Goal: Complete application form

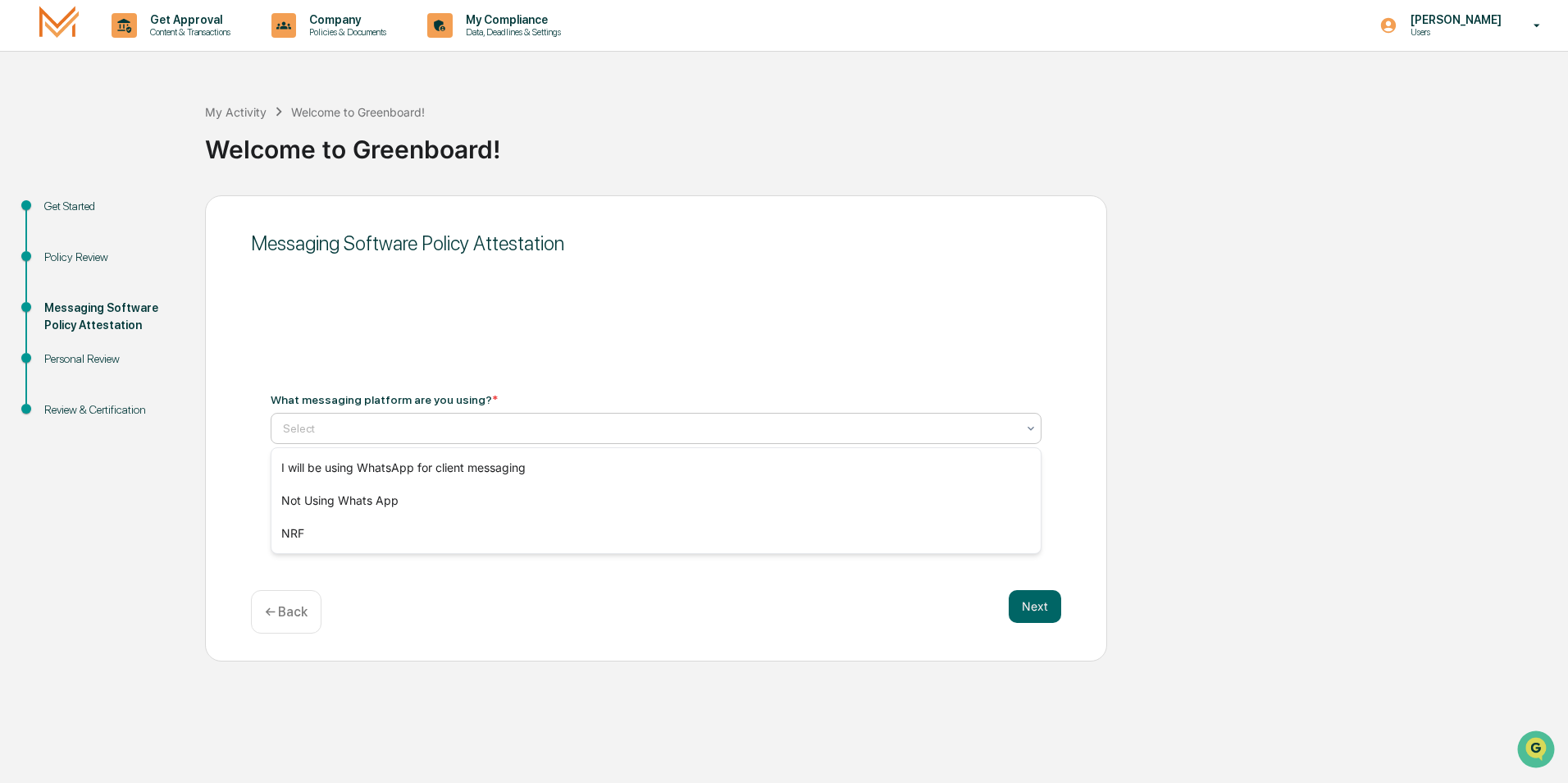
click at [1026, 424] on icon at bounding box center [1031, 428] width 13 height 13
click at [610, 500] on div "Not Using Whats App" at bounding box center [656, 501] width 769 height 33
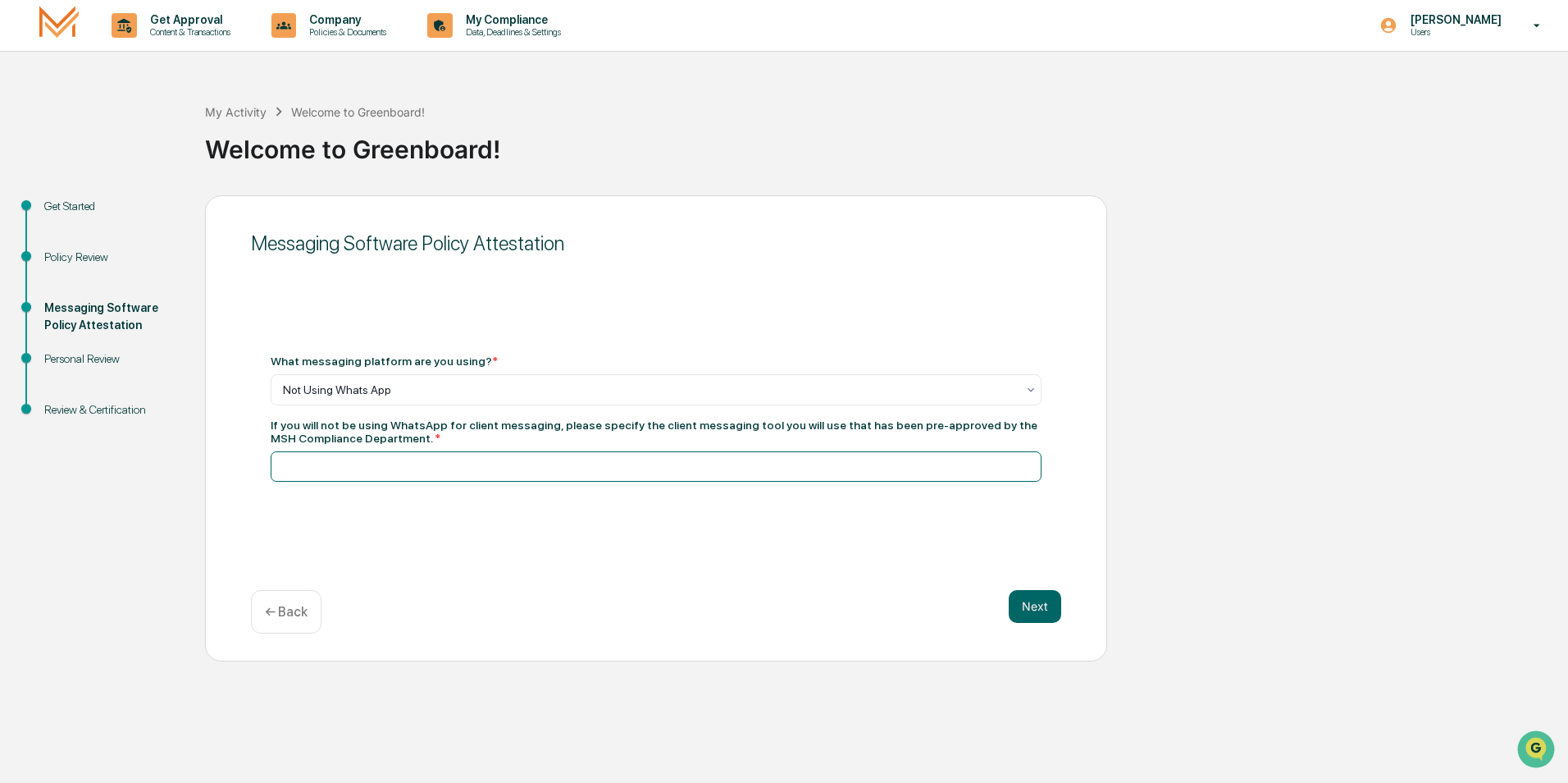
click at [500, 458] on input at bounding box center [656, 467] width 771 height 30
type input "**********"
click at [1041, 603] on button "Next" at bounding box center [1035, 606] width 53 height 33
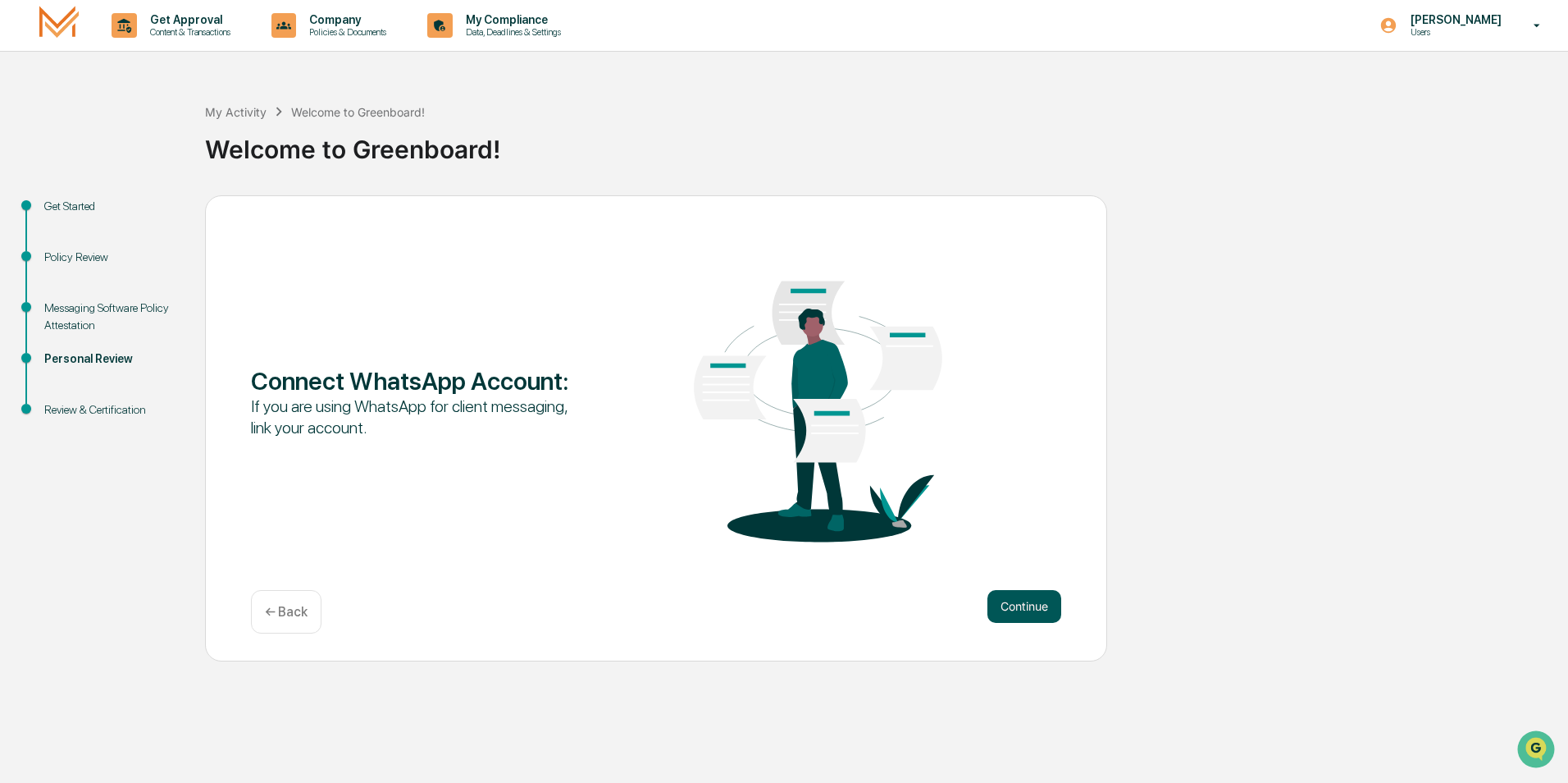
click at [1034, 610] on button "Continue" at bounding box center [1024, 606] width 74 height 33
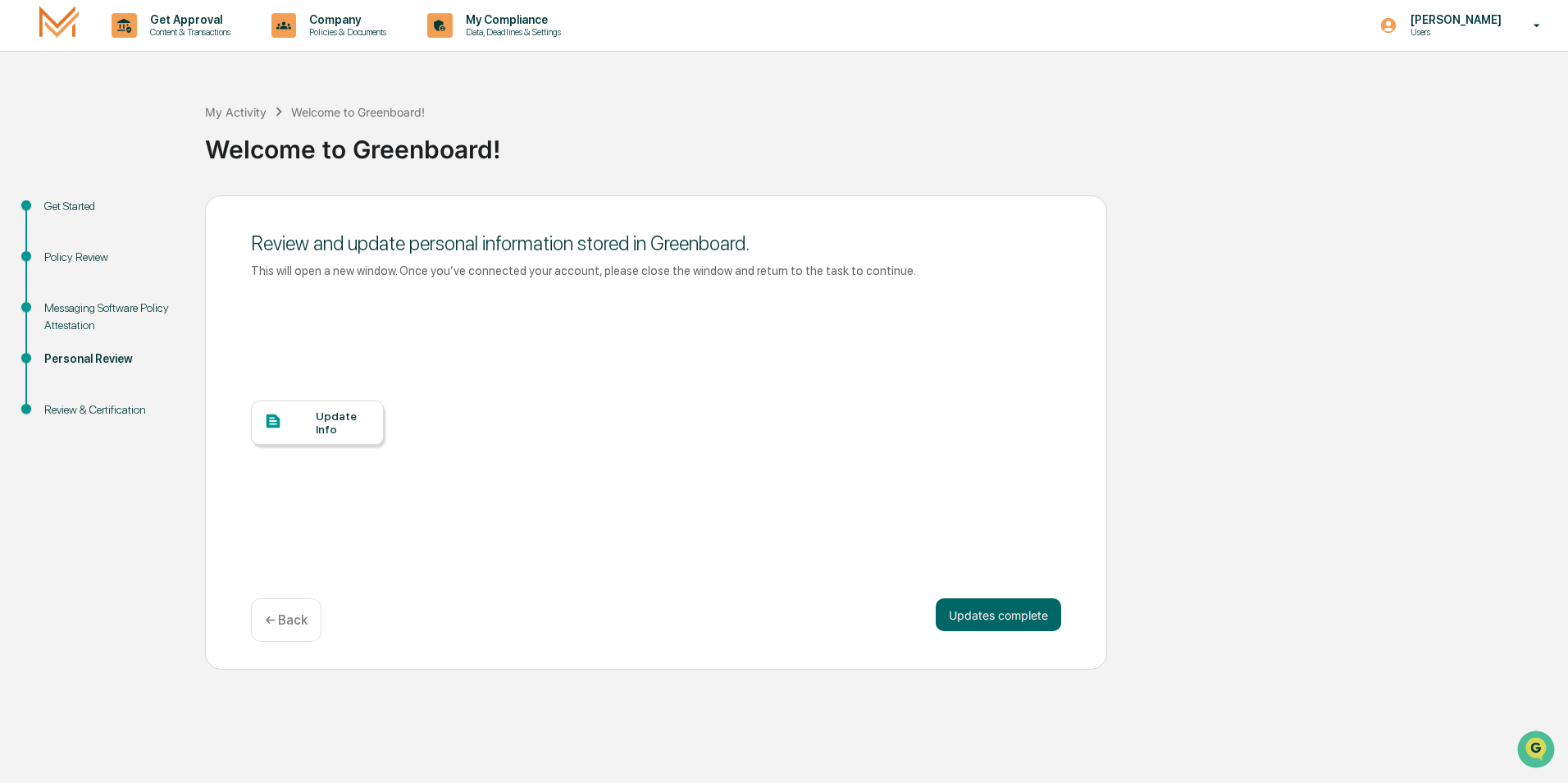
click at [321, 417] on div "Update Info" at bounding box center [344, 422] width 55 height 26
click at [995, 620] on button "Updates complete" at bounding box center [998, 615] width 126 height 33
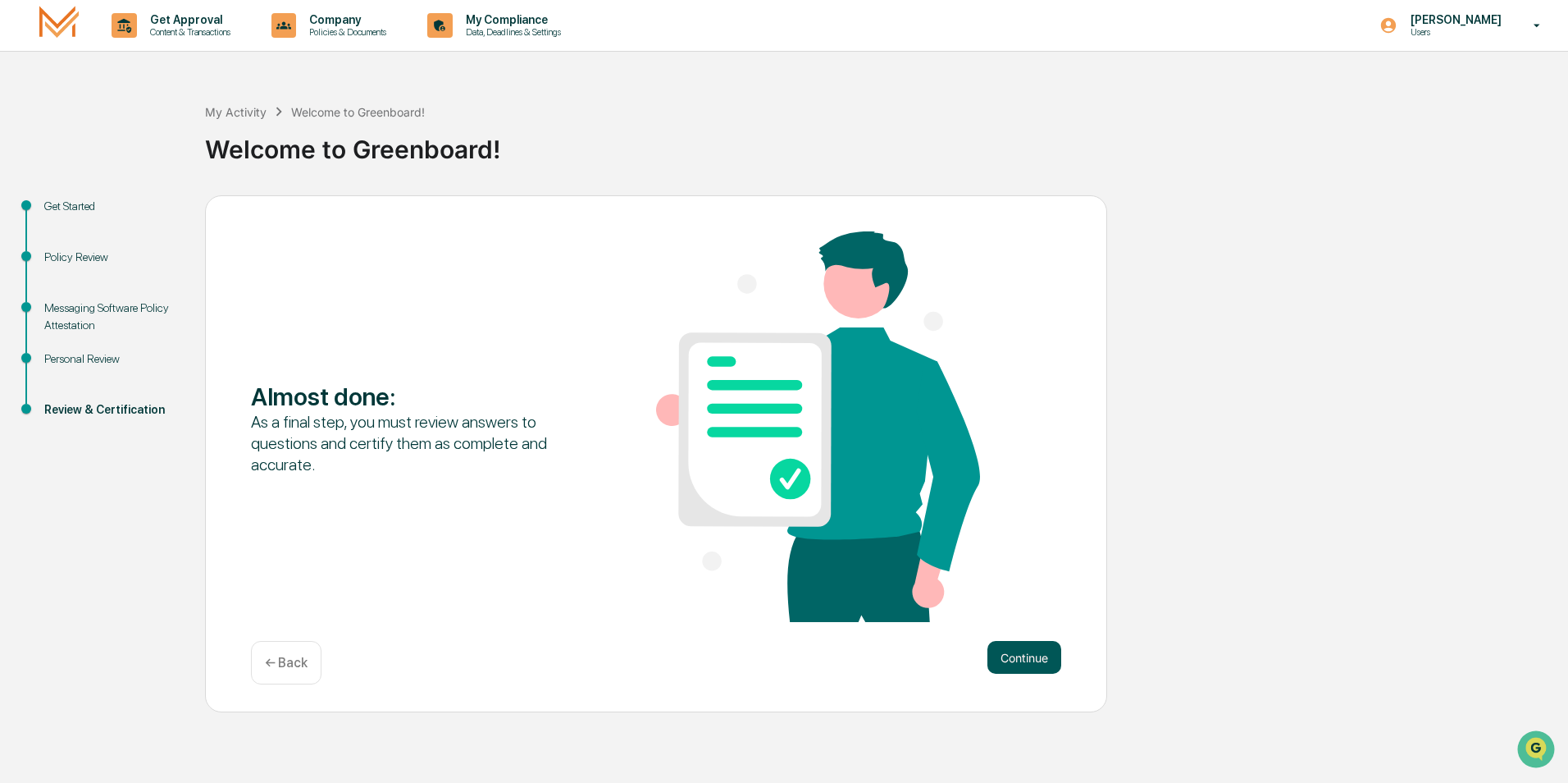
click at [1014, 659] on button "Continue" at bounding box center [1024, 657] width 74 height 33
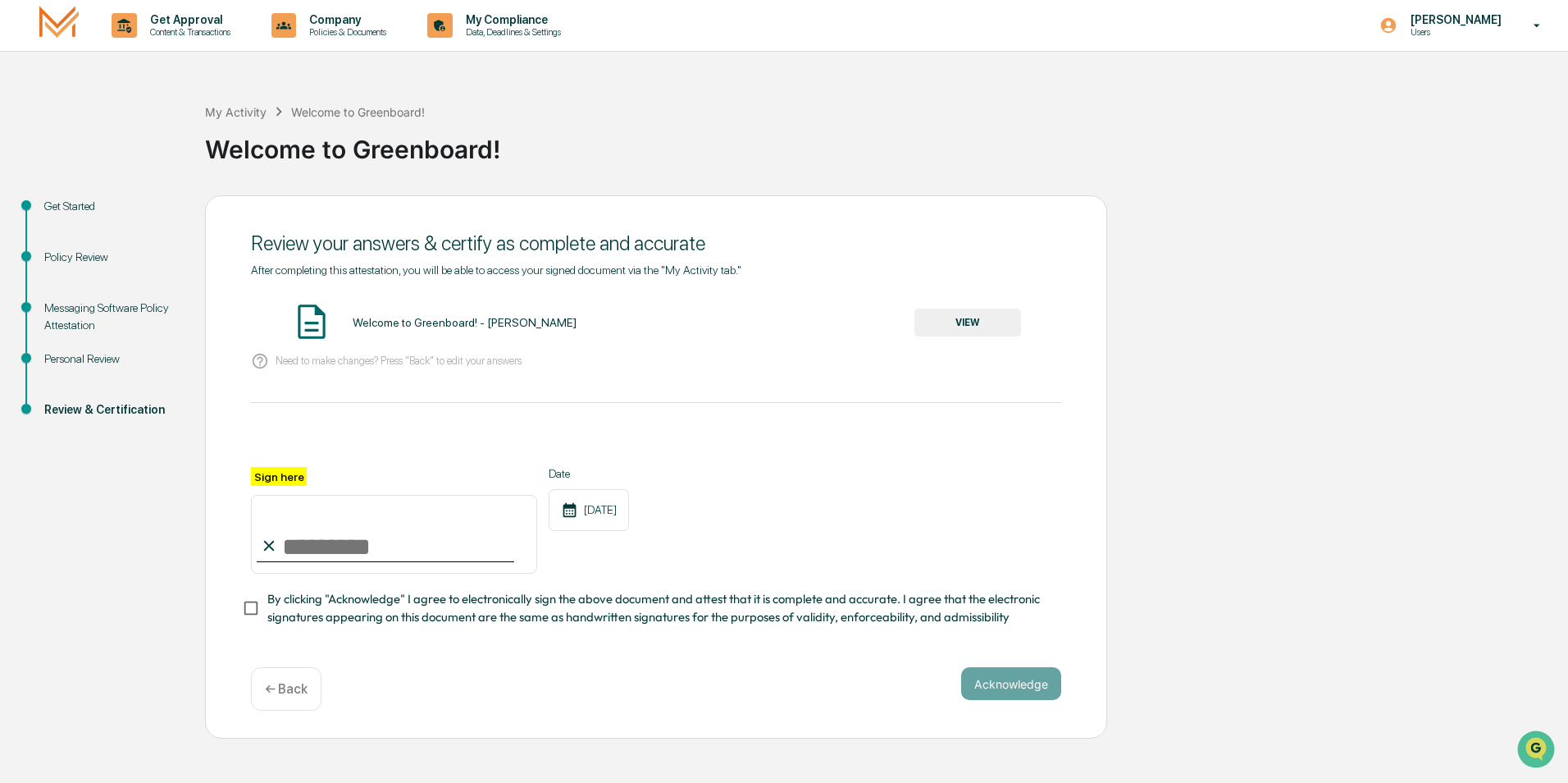
click at [336, 533] on input "Sign here" at bounding box center [394, 534] width 287 height 78
type input "**********"
click at [972, 320] on button "VIEW" at bounding box center [968, 322] width 107 height 28
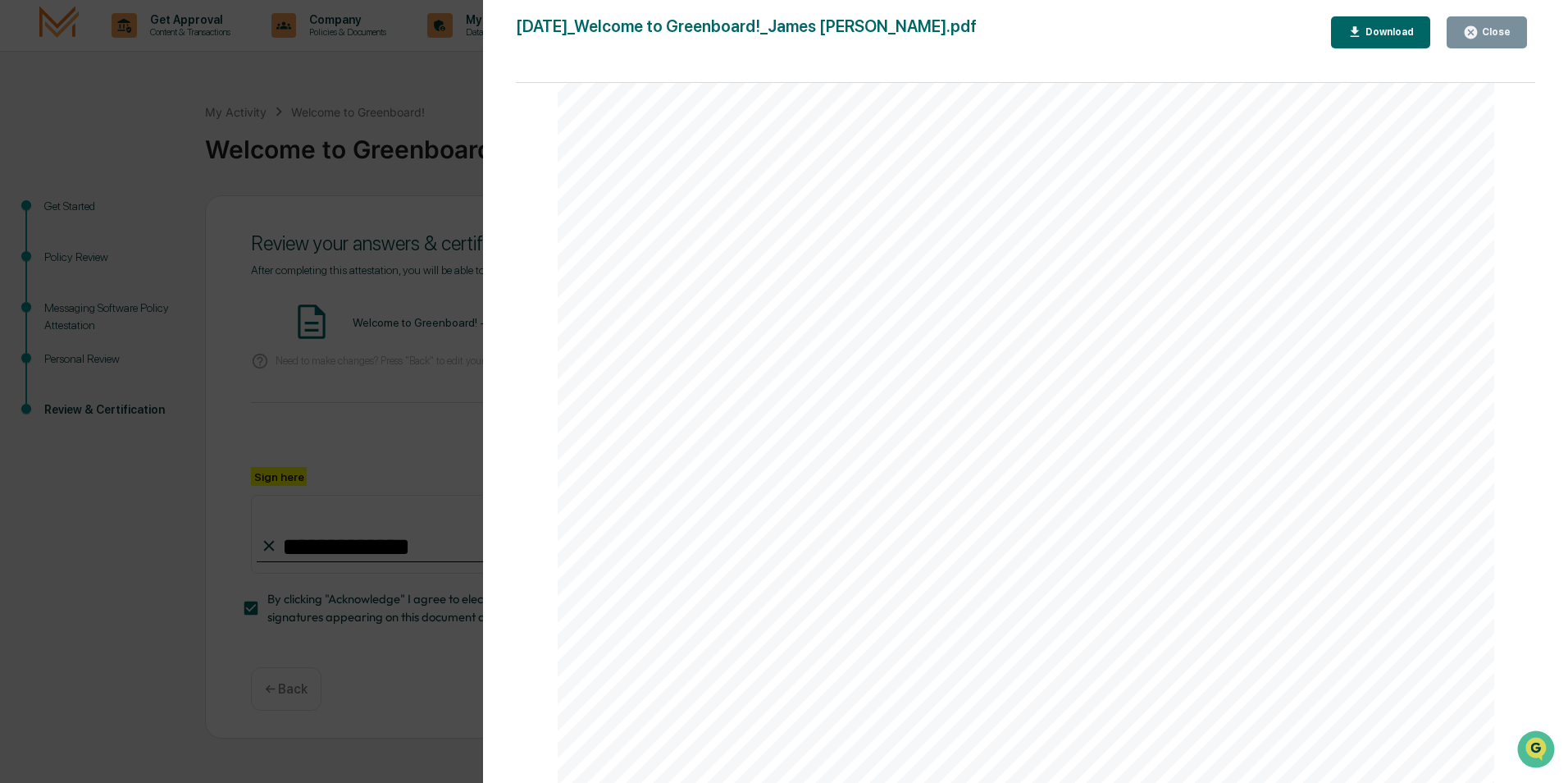
scroll to position [2044, 0]
click at [1490, 26] on div "Close" at bounding box center [1486, 33] width 47 height 16
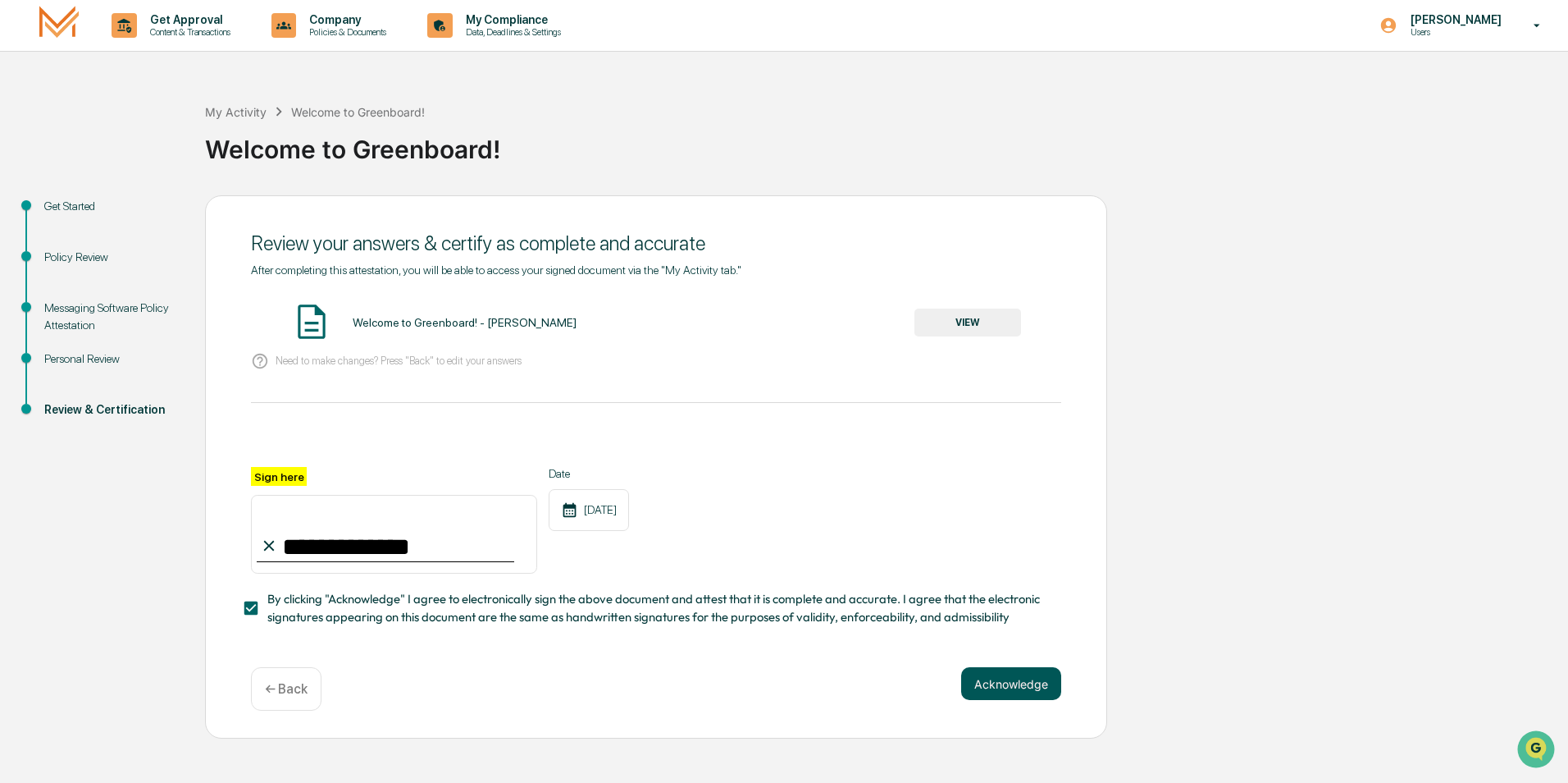
click at [1032, 681] on button "Acknowledge" at bounding box center [1011, 683] width 100 height 33
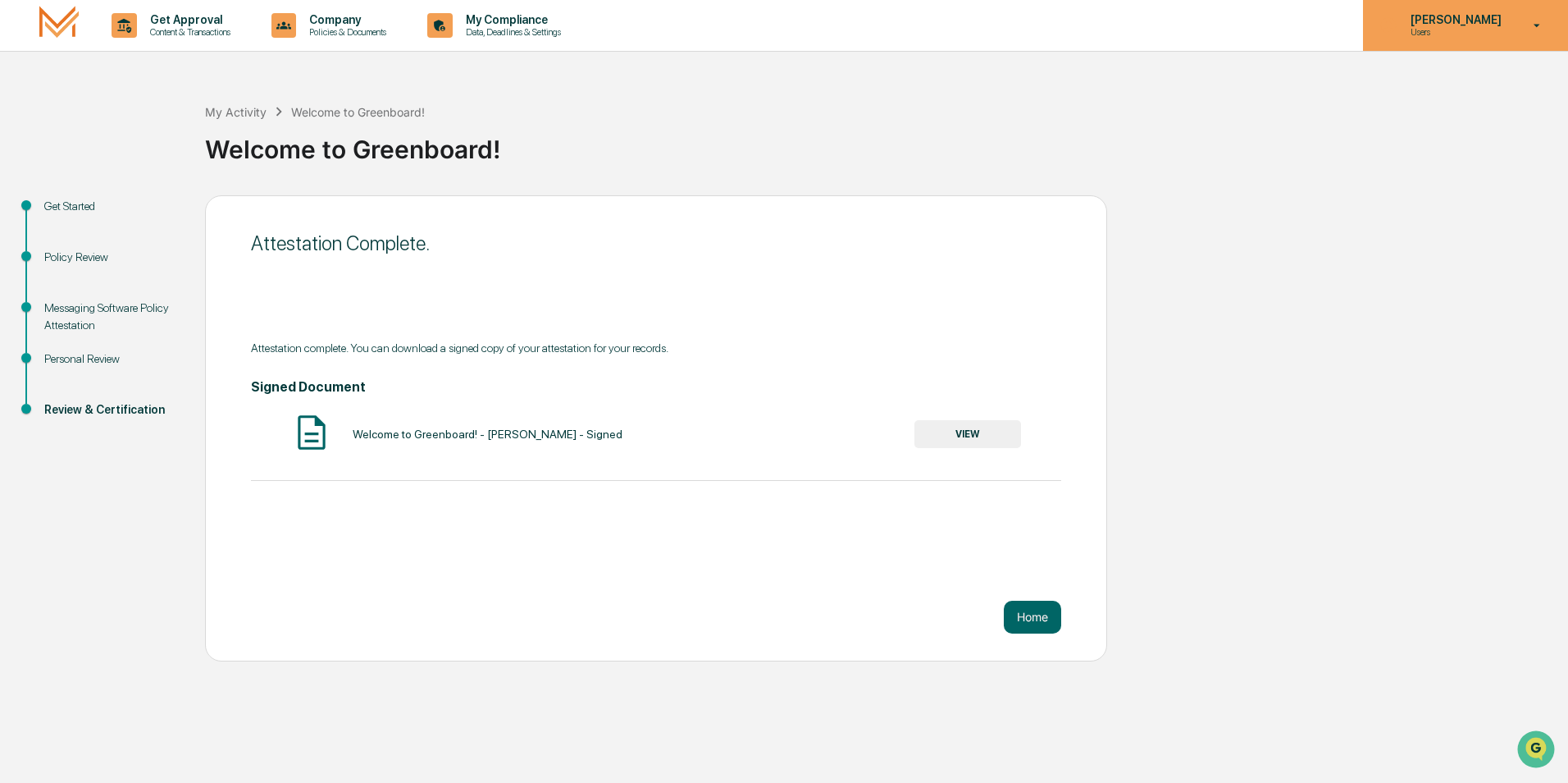
click at [1537, 25] on icon at bounding box center [1538, 26] width 6 height 4
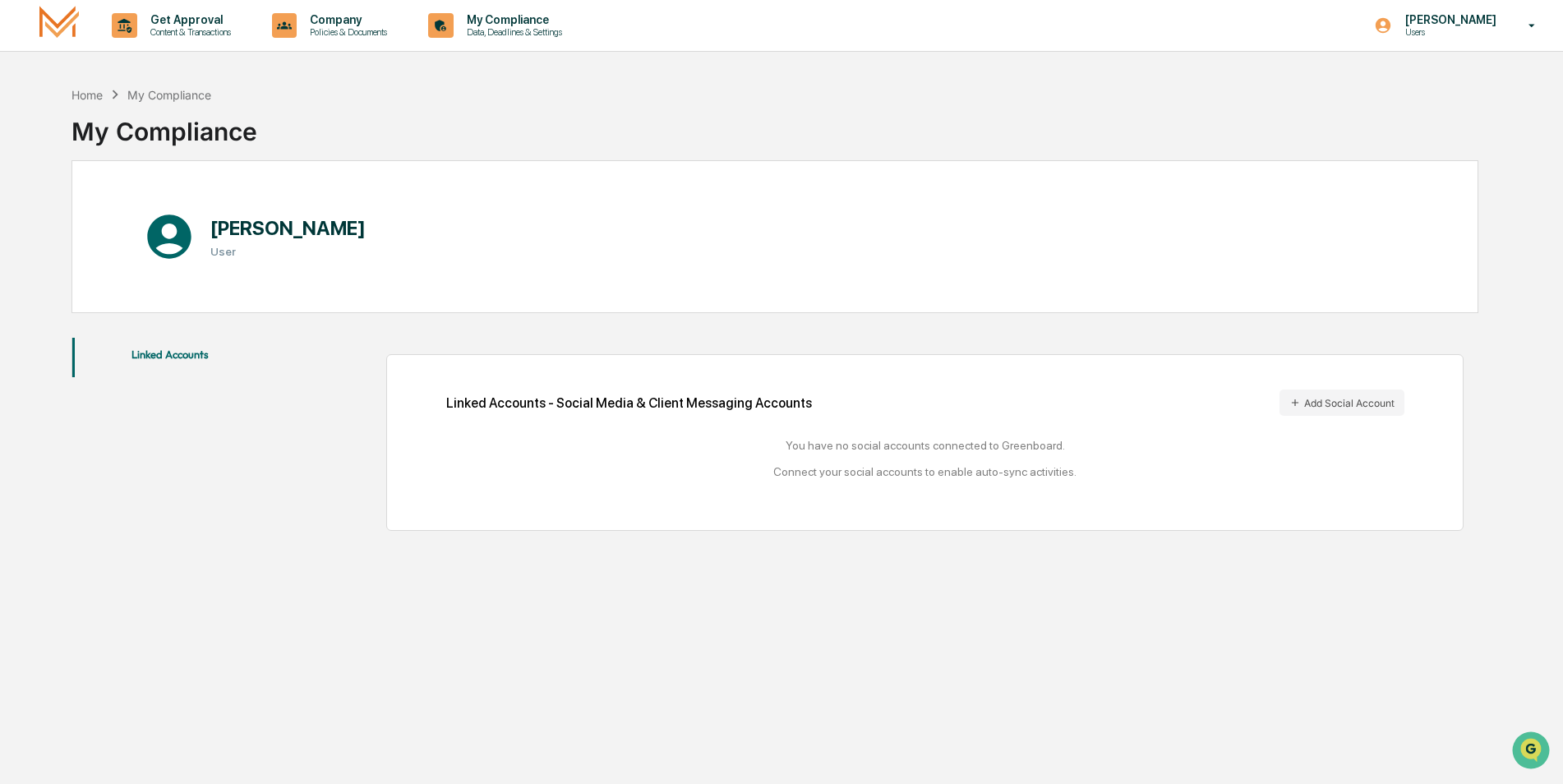
click at [268, 229] on h1 "[PERSON_NAME]" at bounding box center [288, 227] width 155 height 24
